Goal: Task Accomplishment & Management: Use online tool/utility

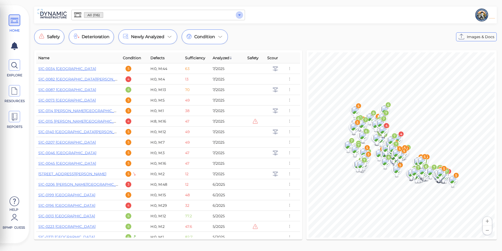
click at [239, 16] on icon "Open" at bounding box center [239, 15] width 6 height 6
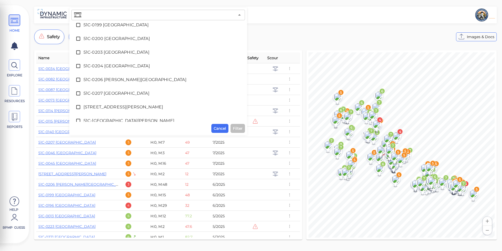
scroll to position [946, 0]
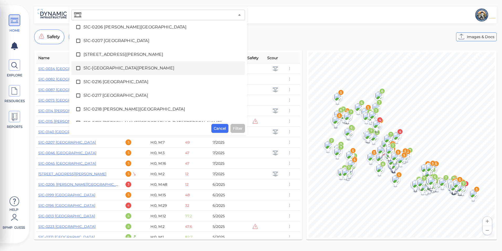
click at [127, 63] on div "51C-[GEOGRAPHIC_DATA][PERSON_NAME]" at bounding box center [158, 68] width 165 height 11
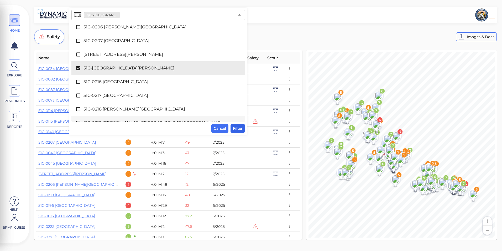
click at [239, 128] on span "Filter" at bounding box center [238, 128] width 10 height 6
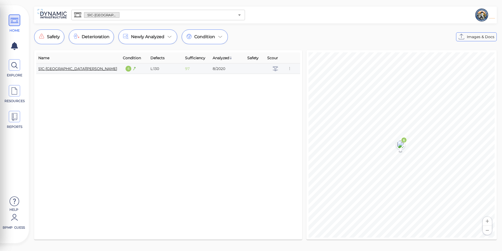
click at [71, 70] on link "51C-[GEOGRAPHIC_DATA][PERSON_NAME]" at bounding box center [77, 68] width 79 height 5
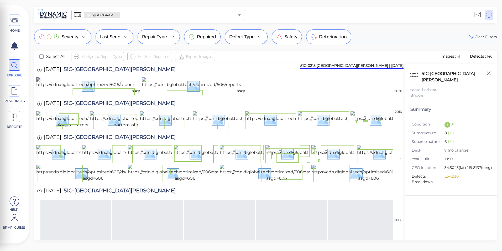
click at [50, 94] on img at bounding box center [142, 85] width 212 height 17
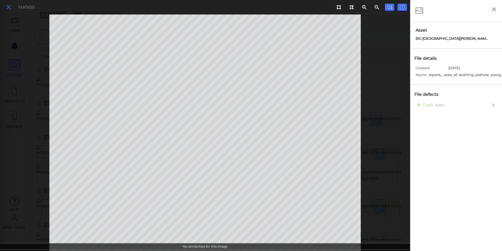
click at [9, 6] on icon at bounding box center [9, 7] width 6 height 7
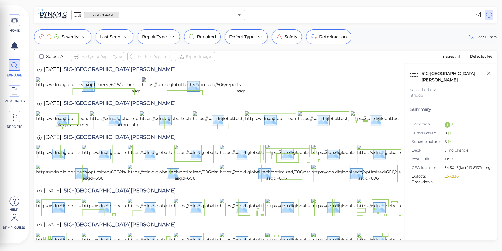
click at [223, 94] on img at bounding box center [247, 85] width 210 height 17
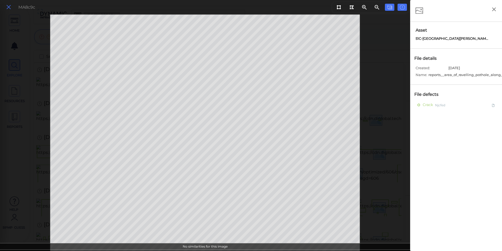
click at [11, 7] on icon at bounding box center [9, 7] width 6 height 7
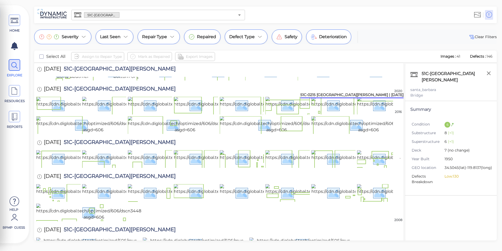
scroll to position [79, 0]
click at [47, 80] on img at bounding box center [92, 71] width 112 height 17
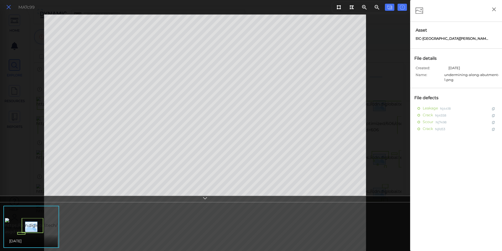
click at [8, 9] on icon at bounding box center [9, 7] width 6 height 7
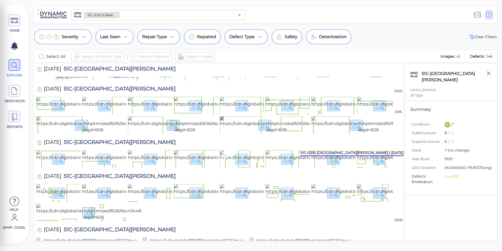
scroll to position [210, 0]
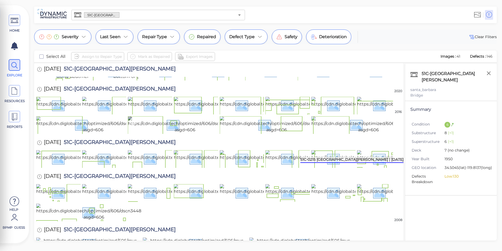
click at [172, 133] on img at bounding box center [185, 124] width 114 height 17
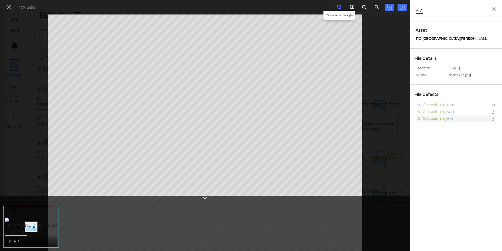
click at [340, 7] on icon at bounding box center [339, 7] width 4 height 4
click at [312, 243] on div "MA18dd [DATE]" at bounding box center [205, 132] width 410 height 236
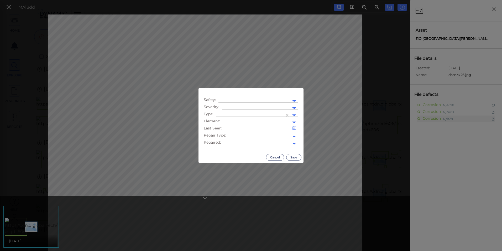
click at [292, 114] on div at bounding box center [294, 115] width 8 height 6
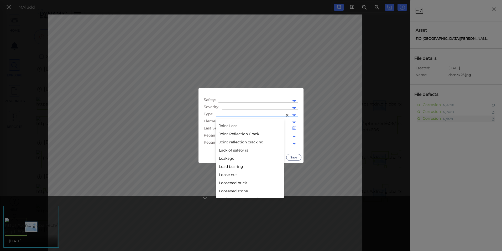
scroll to position [526, 0]
click at [242, 151] on div "Leakage" at bounding box center [250, 150] width 68 height 8
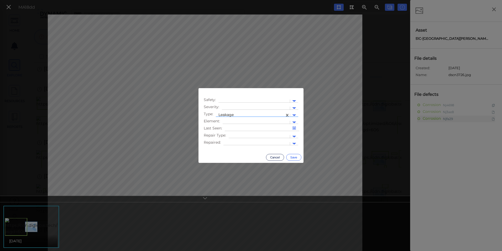
click at [292, 156] on button "Save" at bounding box center [293, 157] width 15 height 7
click at [272, 156] on button "Cancel" at bounding box center [275, 157] width 18 height 7
click at [279, 156] on button "Cancel" at bounding box center [275, 157] width 18 height 7
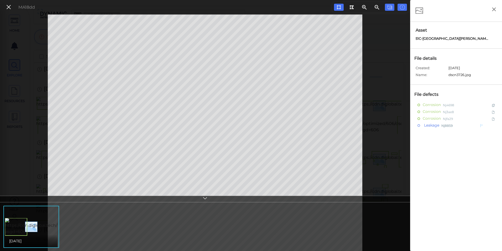
click at [431, 125] on span "Leakage" at bounding box center [431, 125] width 17 height 7
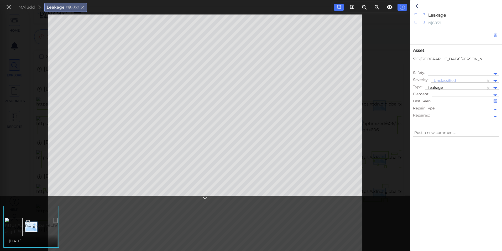
drag, startPoint x: 431, startPoint y: 125, endPoint x: 494, endPoint y: 34, distance: 109.9
click at [494, 34] on icon at bounding box center [496, 34] width 4 height 5
type textarea "x"
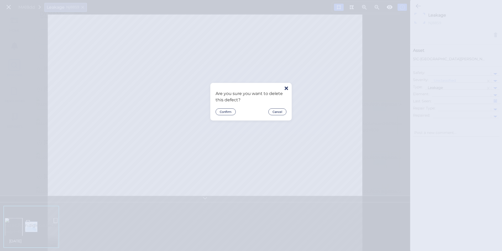
click at [233, 107] on div "Are you sure you want to delete this defect? Confirm Cancel" at bounding box center [251, 101] width 71 height 27
click at [229, 110] on button "Confirm" at bounding box center [226, 111] width 20 height 7
type textarea "x"
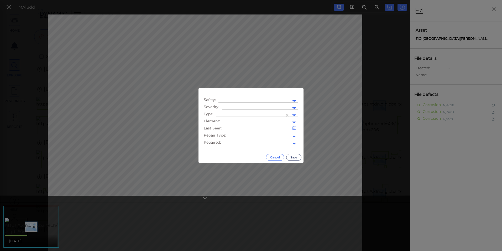
click at [275, 155] on button "Cancel" at bounding box center [275, 157] width 18 height 7
click at [274, 155] on button "Cancel" at bounding box center [275, 157] width 18 height 7
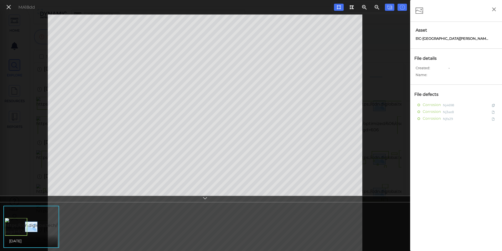
click at [208, 199] on icon at bounding box center [205, 199] width 5 height 6
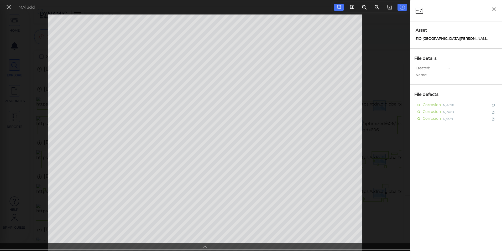
click at [324, 243] on div "MA18dd" at bounding box center [205, 132] width 410 height 236
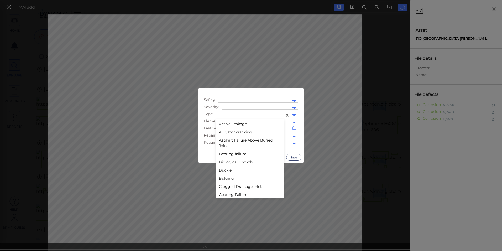
click at [293, 116] on div at bounding box center [294, 115] width 8 height 6
click at [227, 147] on div "Leakage" at bounding box center [250, 150] width 68 height 8
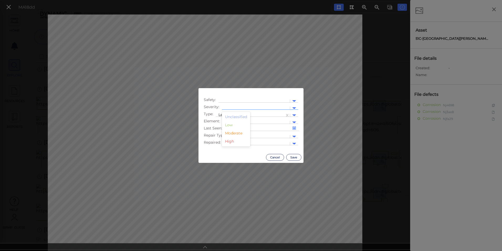
click at [247, 107] on div at bounding box center [256, 108] width 63 height 6
click at [237, 123] on div "Low" at bounding box center [236, 125] width 28 height 8
click at [291, 159] on button "Save" at bounding box center [293, 157] width 15 height 7
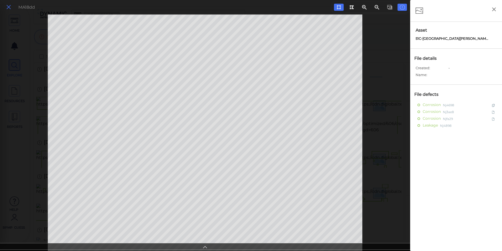
click at [8, 9] on icon at bounding box center [9, 7] width 6 height 7
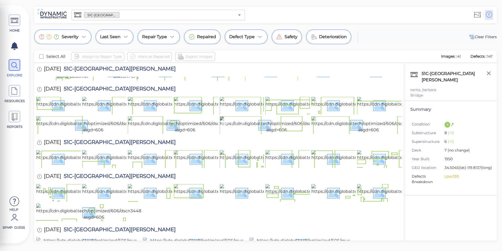
click at [285, 116] on img at bounding box center [277, 124] width 114 height 17
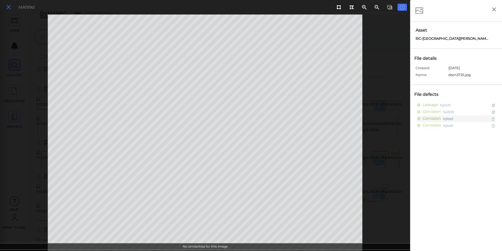
click at [10, 5] on icon at bounding box center [9, 7] width 6 height 7
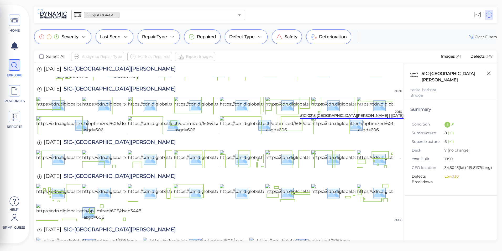
scroll to position [53, 0]
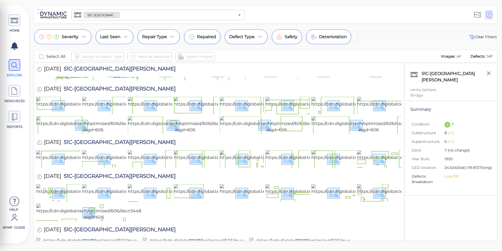
click at [235, 16] on div "51C-0215 [GEOGRAPHIC_DATA][PERSON_NAME] ​" at bounding box center [158, 15] width 174 height 11
click at [239, 16] on icon "Open" at bounding box center [239, 15] width 6 height 6
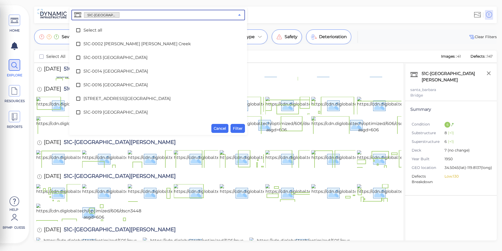
scroll to position [899, 0]
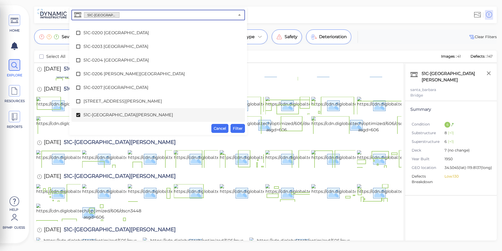
click at [133, 116] on span "51C-[GEOGRAPHIC_DATA][PERSON_NAME]" at bounding box center [159, 115] width 150 height 6
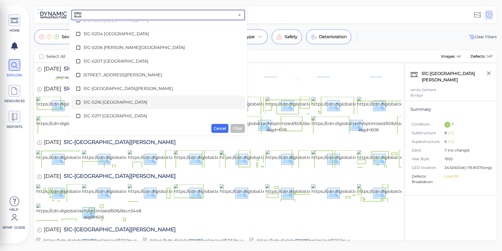
click at [128, 102] on span "51C-0216 [GEOGRAPHIC_DATA]" at bounding box center [159, 102] width 150 height 6
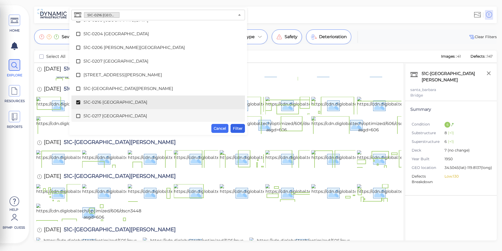
click at [235, 128] on span "Filter" at bounding box center [238, 128] width 10 height 6
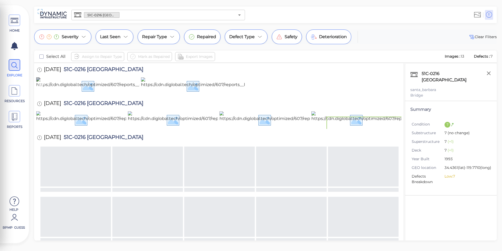
click at [121, 94] on img at bounding box center [184, 85] width 296 height 17
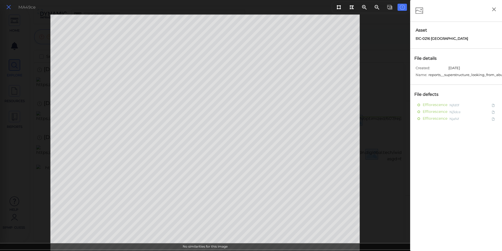
click at [8, 7] on icon at bounding box center [9, 7] width 6 height 7
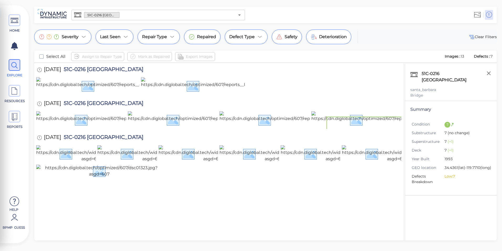
click at [234, 17] on input "text" at bounding box center [177, 14] width 115 height 7
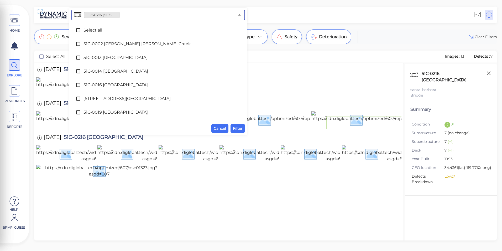
scroll to position [913, 0]
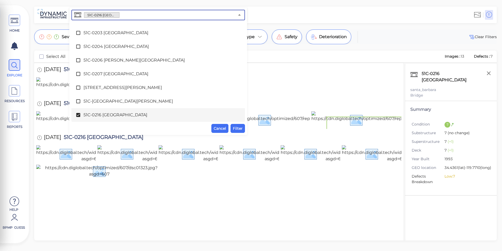
click at [79, 111] on div "51C-0216 [GEOGRAPHIC_DATA]" at bounding box center [158, 115] width 165 height 11
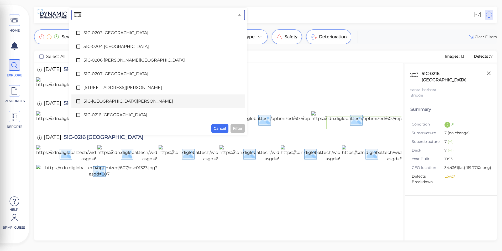
click at [88, 102] on span "51C-[GEOGRAPHIC_DATA][PERSON_NAME]" at bounding box center [159, 101] width 150 height 6
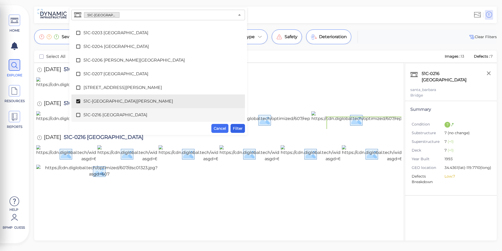
click at [236, 127] on span "Filter" at bounding box center [238, 128] width 10 height 6
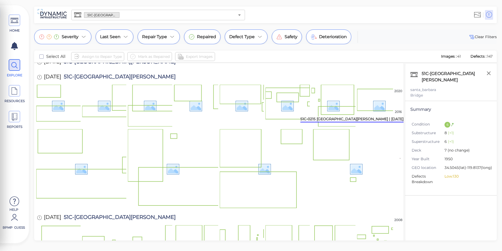
scroll to position [184, 0]
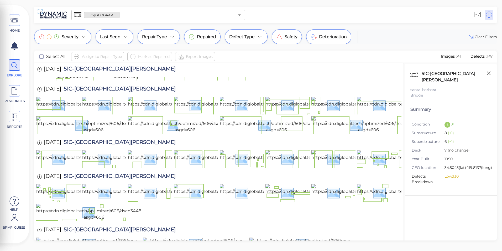
click at [236, 18] on div at bounding box center [239, 14] width 7 height 7
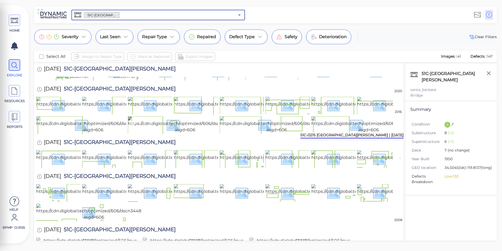
scroll to position [158, 0]
click at [194, 133] on img at bounding box center [185, 124] width 114 height 17
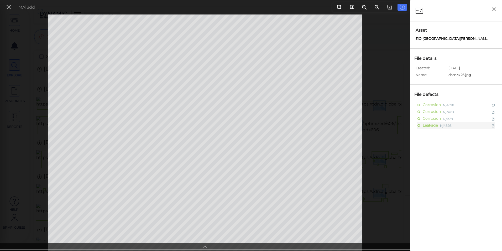
click at [203, 247] on icon at bounding box center [205, 246] width 5 height 6
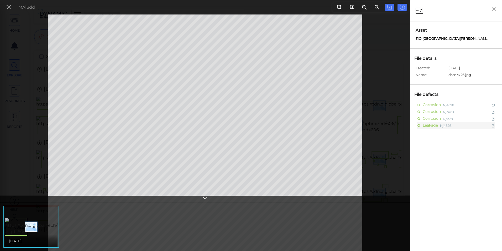
click at [47, 225] on img at bounding box center [61, 226] width 112 height 17
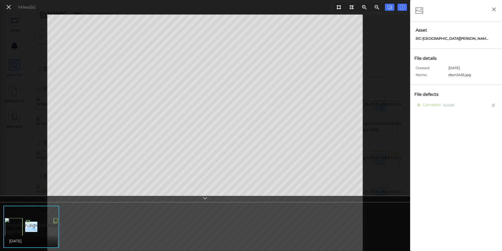
click at [210, 200] on div at bounding box center [205, 198] width 410 height 7
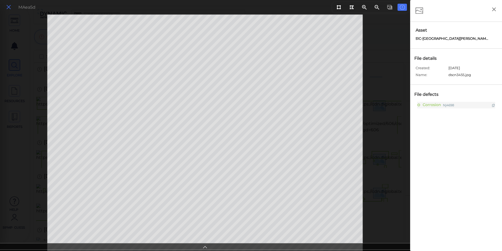
click at [9, 8] on icon at bounding box center [9, 7] width 6 height 7
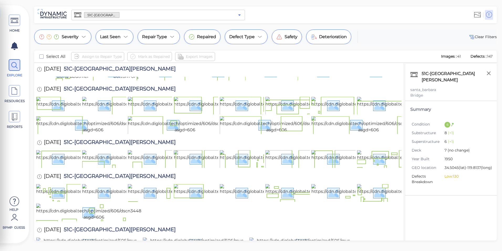
click at [242, 15] on icon "Open" at bounding box center [239, 15] width 6 height 6
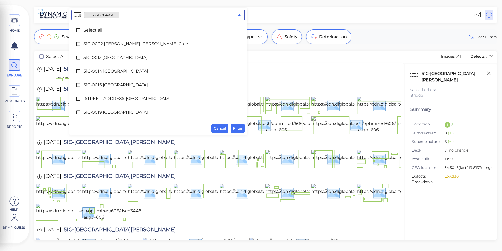
scroll to position [899, 0]
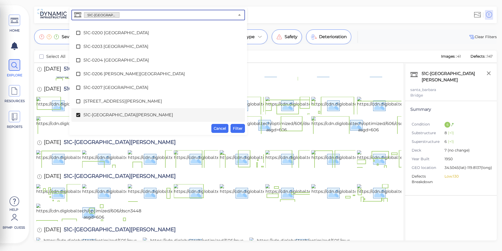
click at [130, 114] on span "51C-[GEOGRAPHIC_DATA][PERSON_NAME]" at bounding box center [159, 115] width 150 height 6
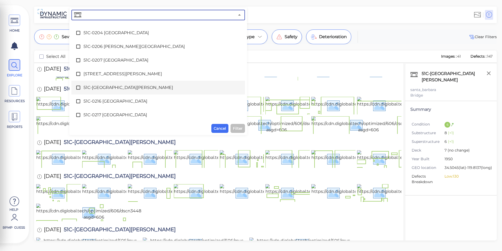
scroll to position [952, 0]
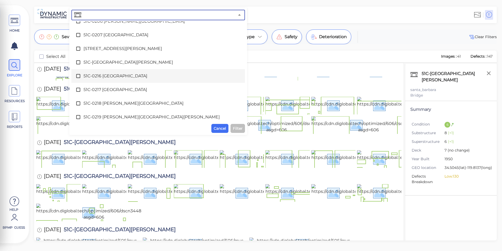
click at [127, 79] on div "51C-0216 [GEOGRAPHIC_DATA]" at bounding box center [158, 76] width 165 height 11
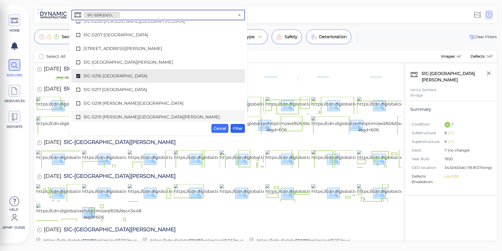
click at [234, 129] on span "Filter" at bounding box center [238, 128] width 10 height 6
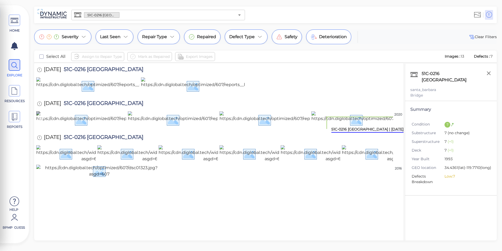
scroll to position [53, 0]
click at [97, 128] on img at bounding box center [156, 119] width 240 height 17
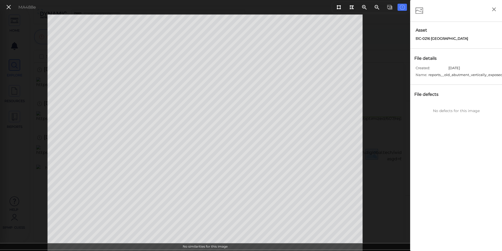
click at [332, 7] on div "MA488e" at bounding box center [205, 7] width 410 height 14
click at [338, 7] on icon at bounding box center [339, 7] width 4 height 4
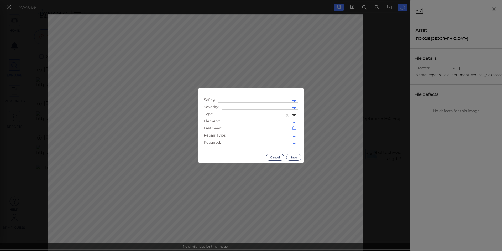
click at [293, 116] on div at bounding box center [294, 115] width 4 height 2
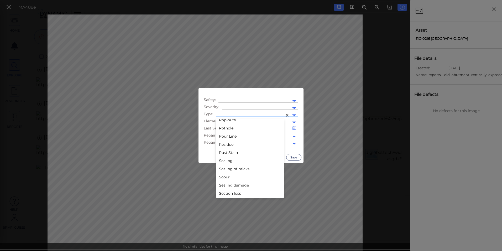
scroll to position [788, 0]
click at [237, 164] on div "Scaling of bricks" at bounding box center [250, 161] width 68 height 8
click at [294, 113] on div at bounding box center [294, 115] width 8 height 6
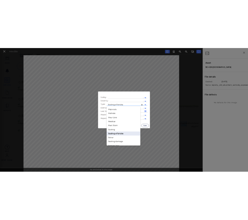
scroll to position [785, 0]
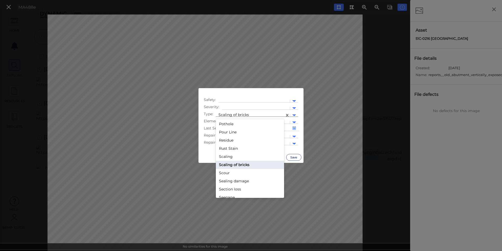
click at [239, 171] on div "Scour" at bounding box center [250, 173] width 68 height 8
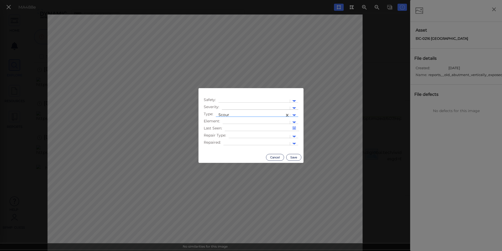
click at [296, 108] on div at bounding box center [294, 108] width 8 height 6
click at [234, 124] on div "Low" at bounding box center [236, 125] width 28 height 8
click at [292, 156] on button "Save" at bounding box center [293, 157] width 15 height 7
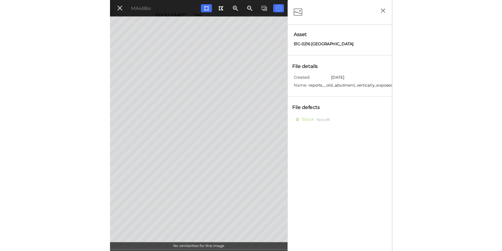
scroll to position [53, 0]
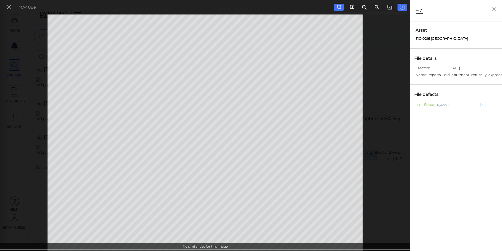
click at [429, 105] on span "Scour" at bounding box center [429, 104] width 12 height 7
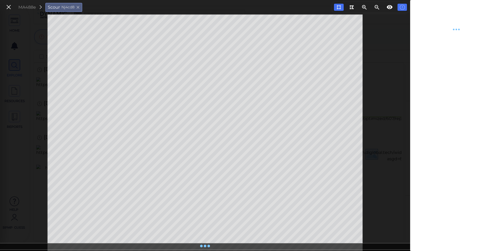
type textarea "x"
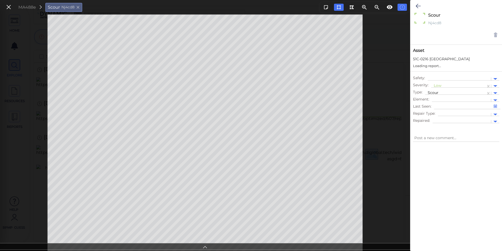
type textarea "x"
click at [494, 81] on div at bounding box center [496, 81] width 4 height 2
click at [442, 115] on div "High" at bounding box center [445, 114] width 28 height 8
click at [418, 5] on icon at bounding box center [418, 6] width 5 height 6
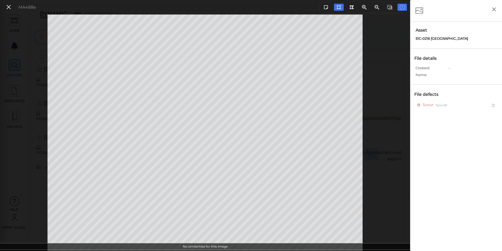
click at [8, 4] on icon at bounding box center [9, 7] width 6 height 7
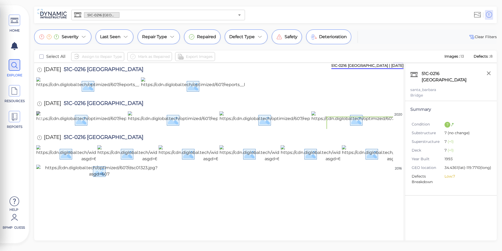
click at [82, 128] on img at bounding box center [156, 119] width 240 height 17
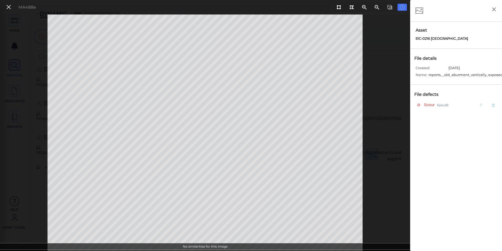
click at [432, 105] on span "Scour" at bounding box center [429, 104] width 12 height 7
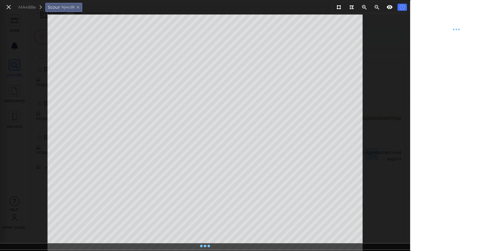
type textarea "x"
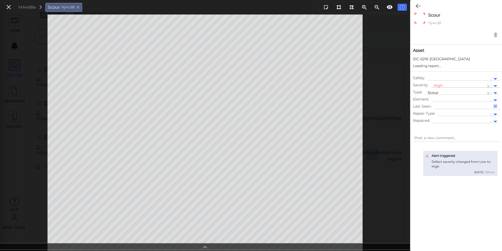
type textarea "x"
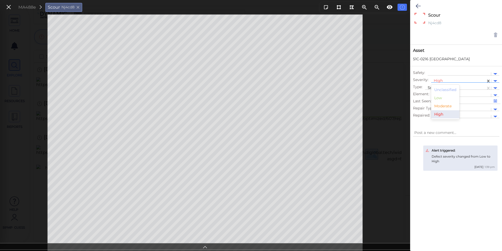
click at [496, 82] on div at bounding box center [496, 81] width 8 height 6
click at [446, 104] on div "Moderate" at bounding box center [445, 106] width 28 height 8
type textarea "x"
click at [419, 6] on icon at bounding box center [418, 6] width 5 height 6
